Goal: Obtain resource: Download file/media

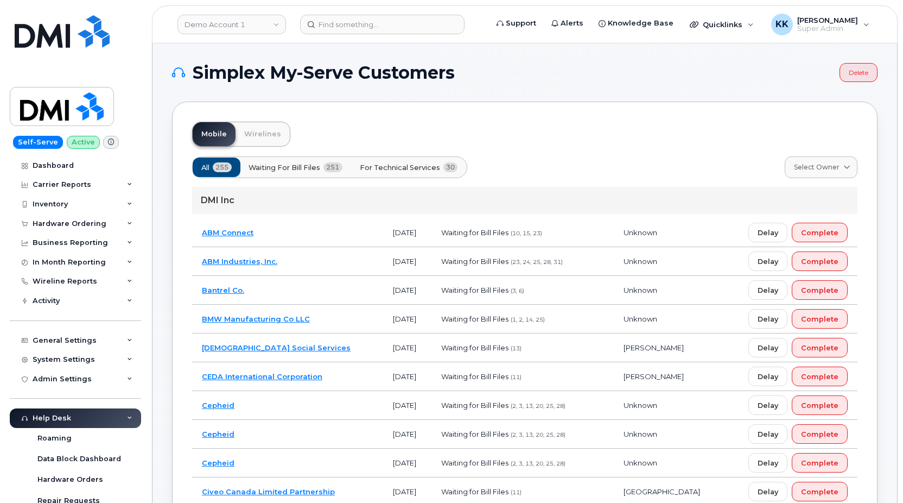
click at [427, 169] on span "For Technical Services" at bounding box center [400, 167] width 80 height 10
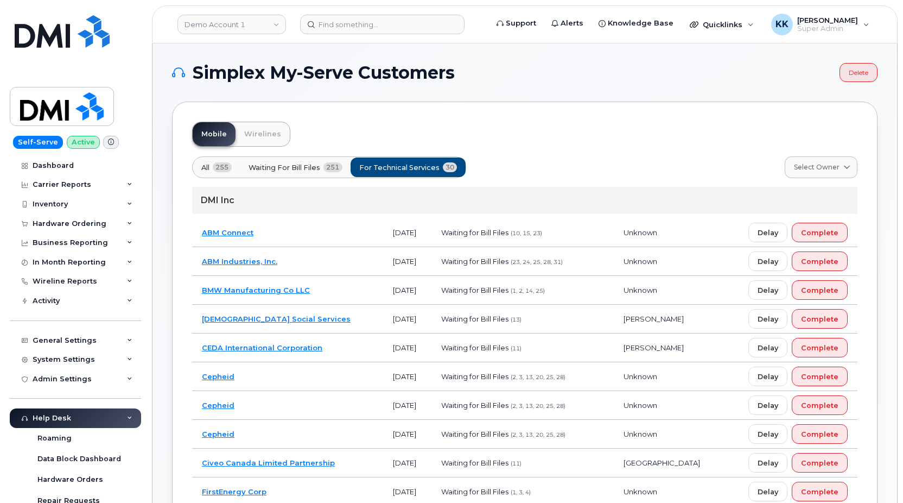
click at [320, 264] on td "ABM Industries, Inc." at bounding box center [287, 261] width 191 height 29
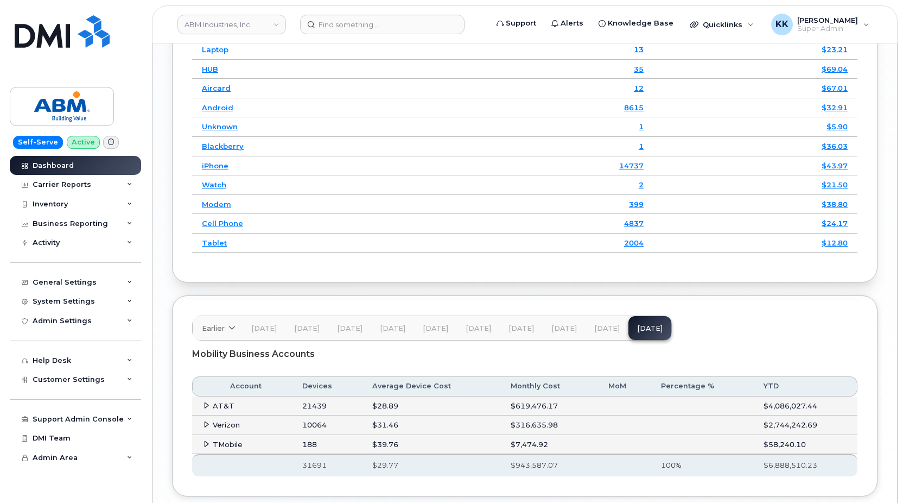
scroll to position [1570, 0]
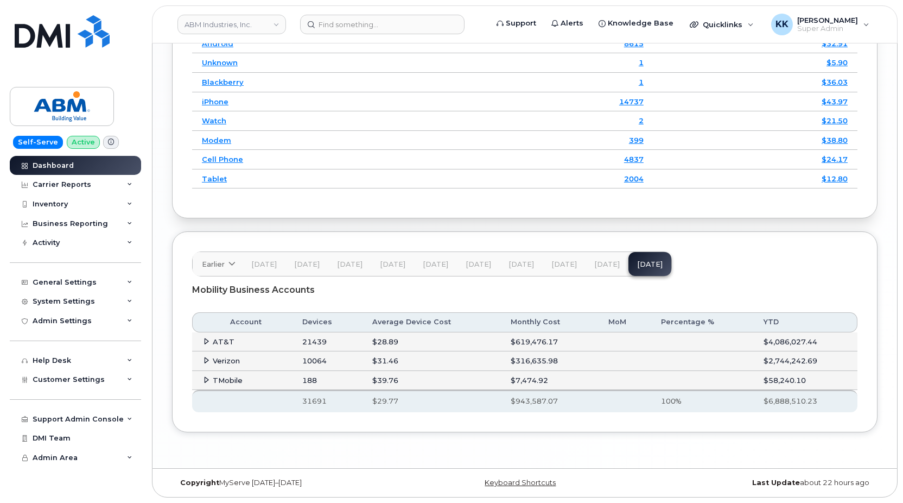
click at [207, 341] on icon at bounding box center [206, 341] width 7 height 7
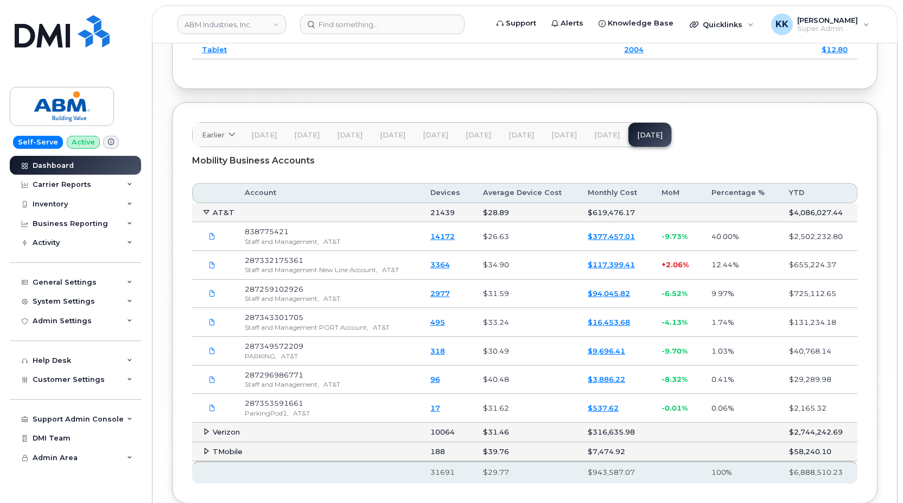
scroll to position [1681, 0]
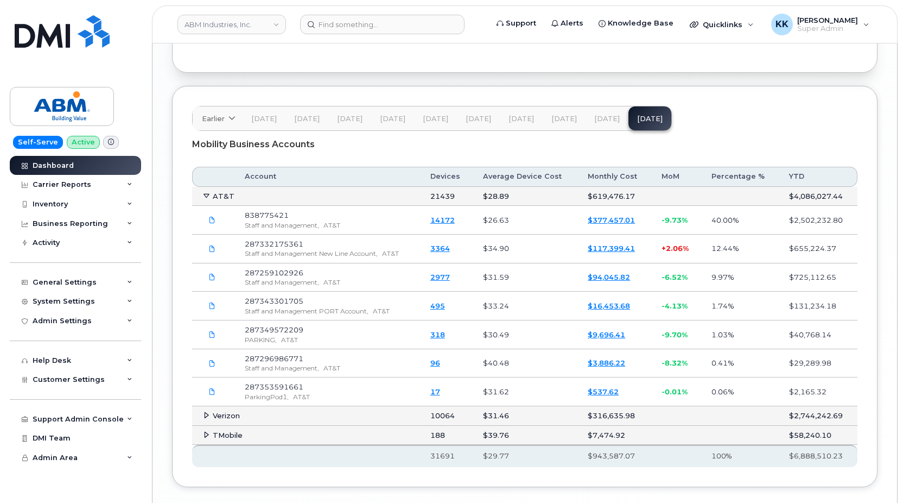
click at [618, 224] on link "$377,457.01" at bounding box center [611, 220] width 47 height 9
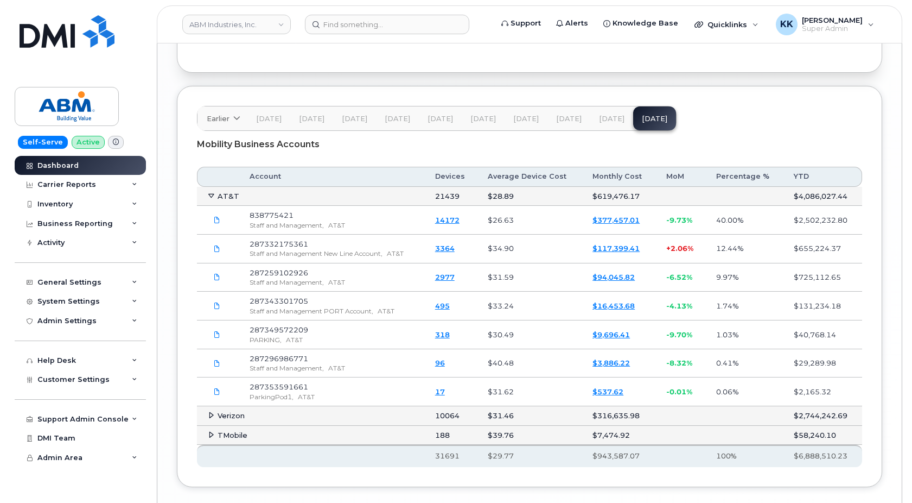
scroll to position [1662, 0]
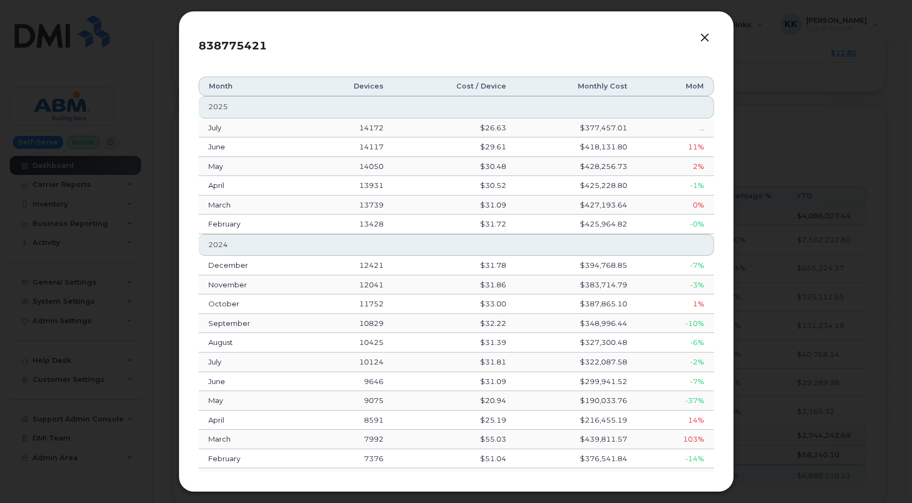
click at [701, 41] on button "button" at bounding box center [705, 37] width 16 height 15
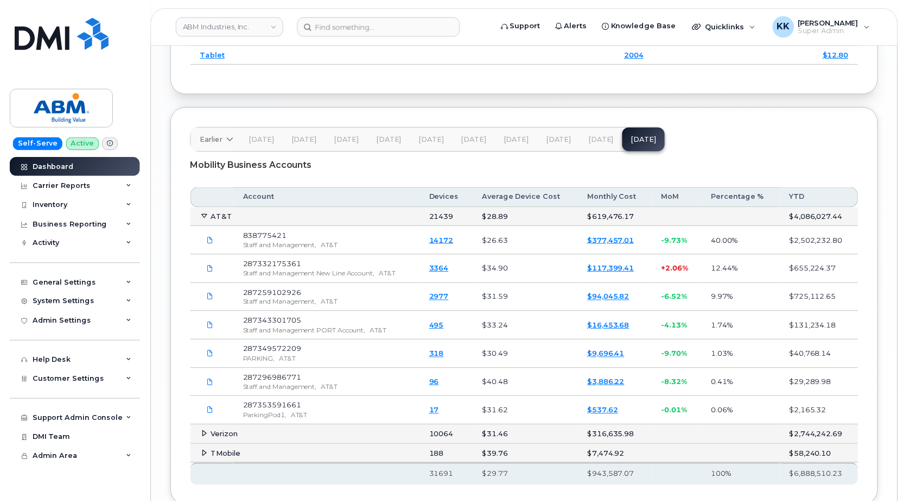
scroll to position [1681, 0]
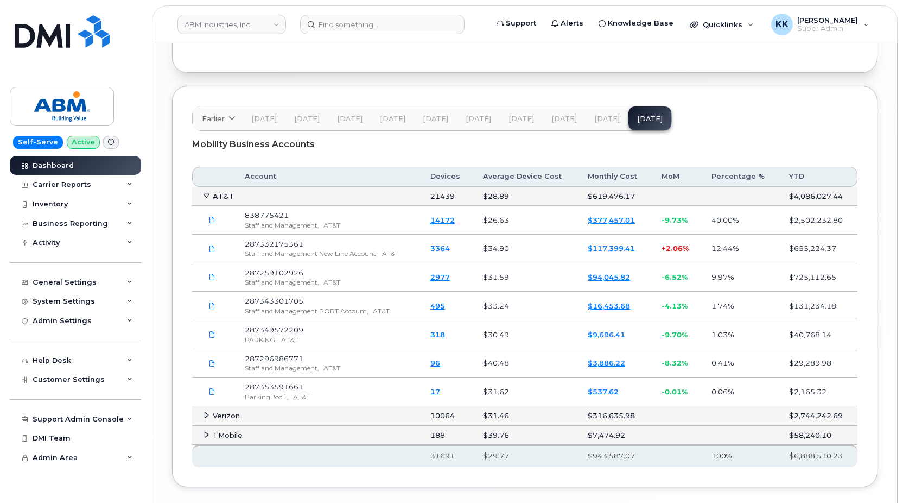
click at [604, 252] on link "$117,399.41" at bounding box center [611, 248] width 47 height 9
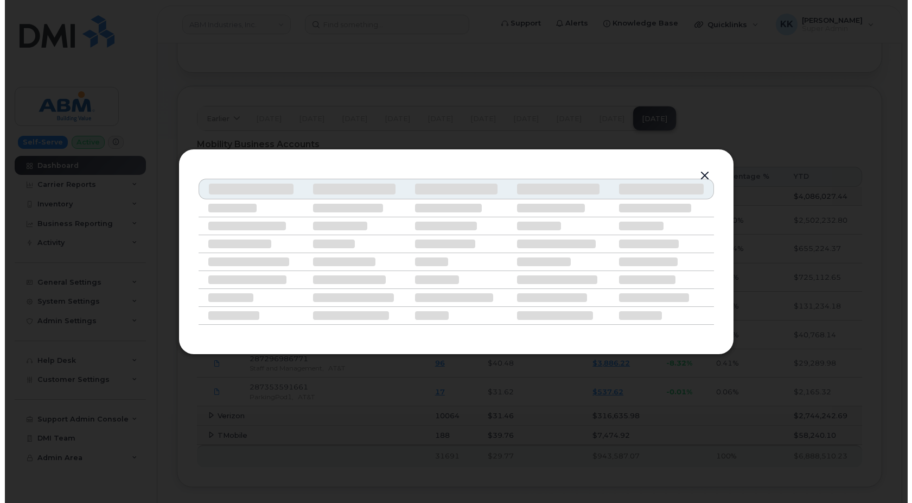
scroll to position [1662, 0]
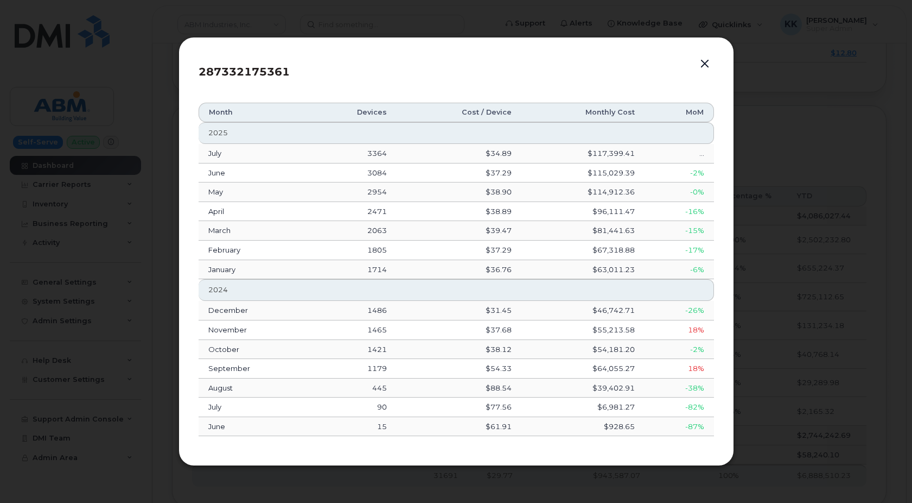
click at [708, 65] on button "button" at bounding box center [705, 63] width 16 height 15
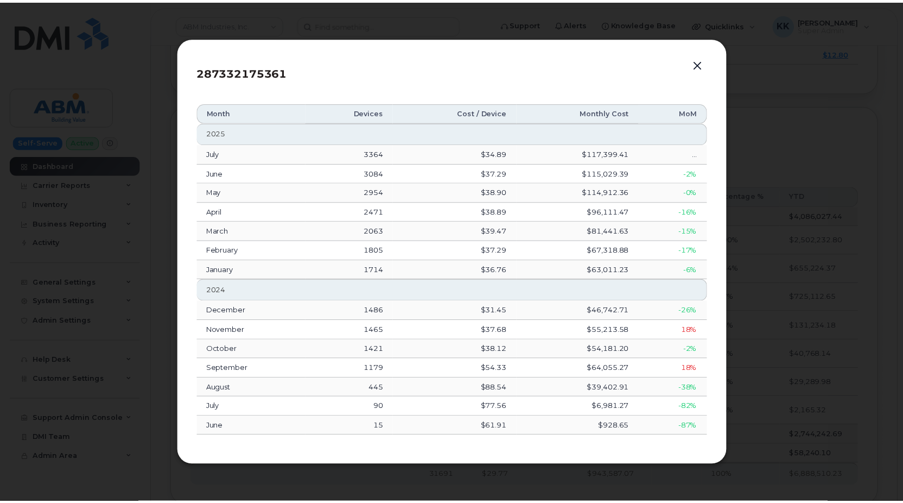
scroll to position [1681, 0]
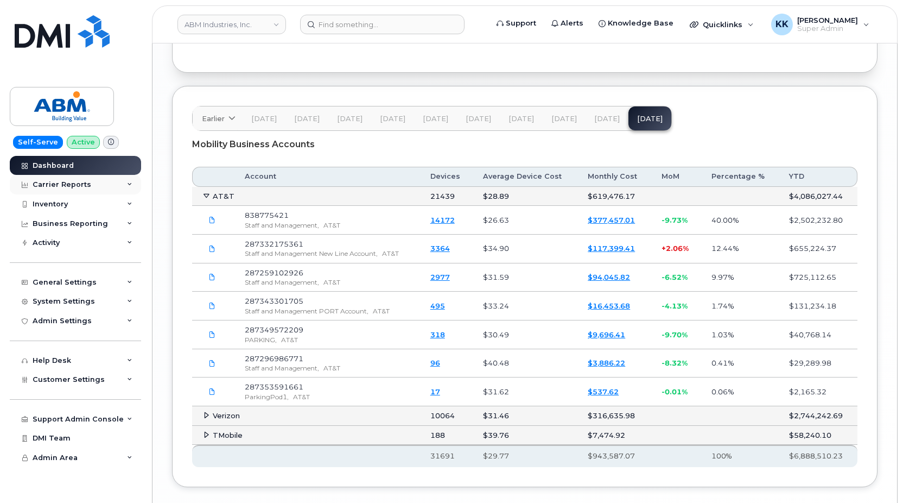
click at [60, 180] on div "Carrier Reports" at bounding box center [75, 185] width 131 height 20
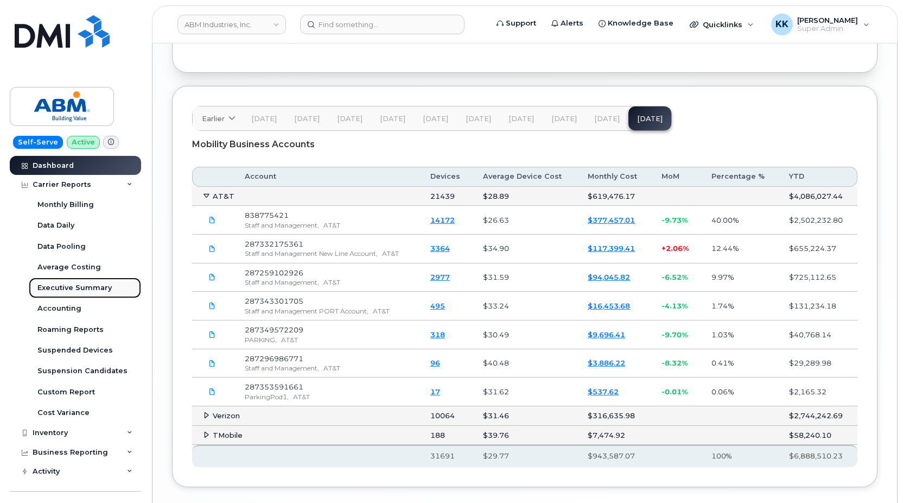
click at [60, 287] on div "Executive Summary" at bounding box center [74, 288] width 74 height 10
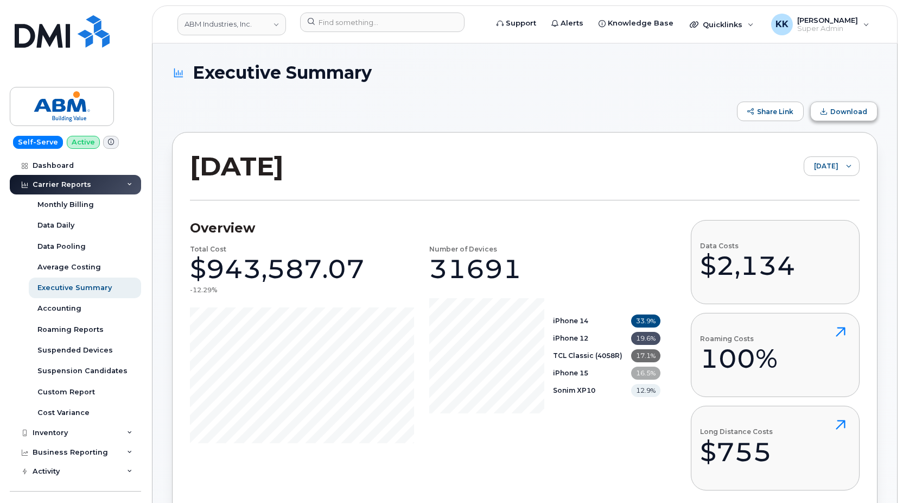
click at [846, 115] on span "Download" at bounding box center [849, 111] width 37 height 8
